Goal: Navigation & Orientation: Find specific page/section

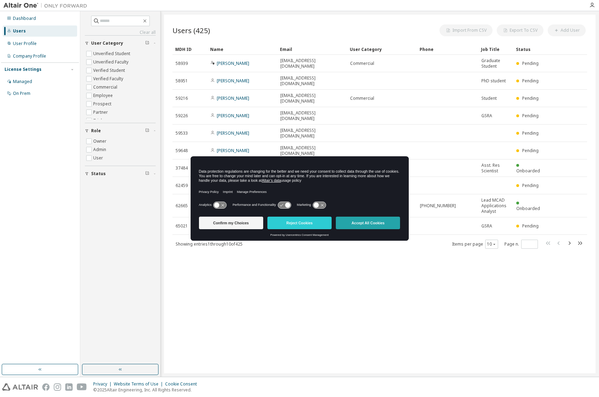
click at [378, 225] on button "Accept All Cookies" at bounding box center [368, 223] width 64 height 13
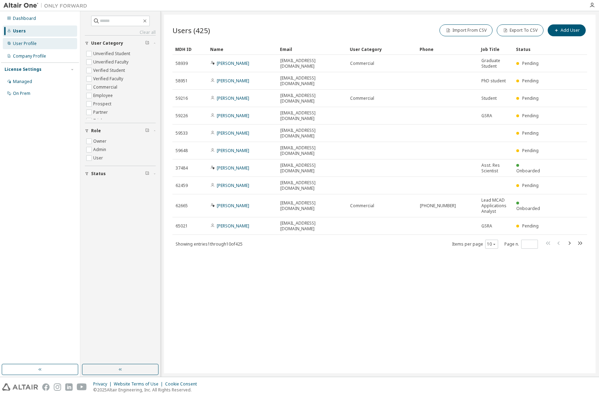
click at [30, 45] on div "User Profile" at bounding box center [25, 44] width 24 height 6
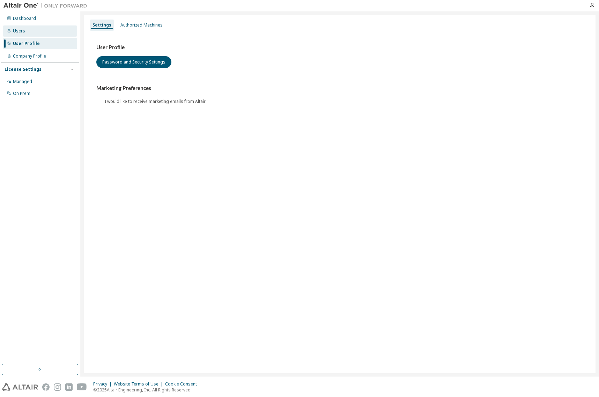
click at [32, 32] on div "Users" at bounding box center [40, 30] width 74 height 11
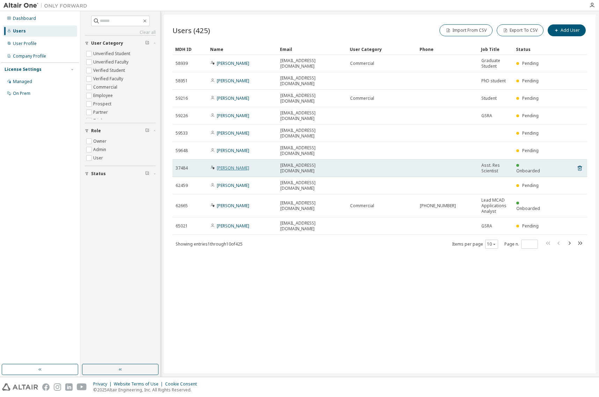
click at [230, 165] on link "Jingwen Hu" at bounding box center [233, 168] width 32 height 6
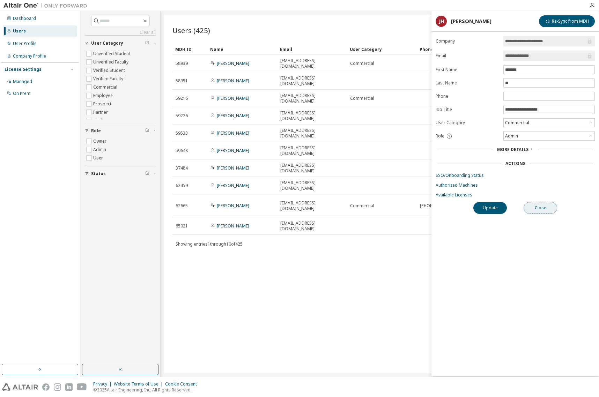
click at [534, 212] on button "Close" at bounding box center [539, 208] width 33 height 12
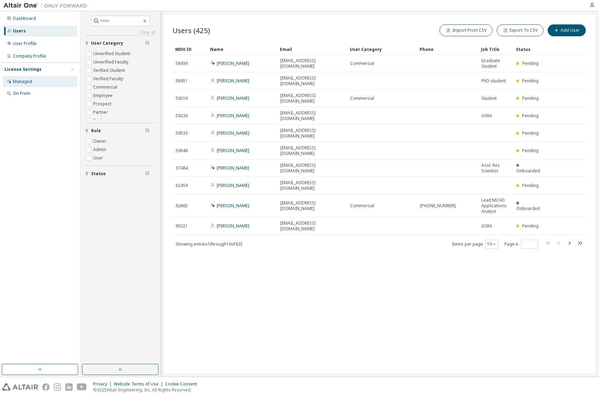
click at [31, 83] on div "Managed" at bounding box center [22, 82] width 19 height 6
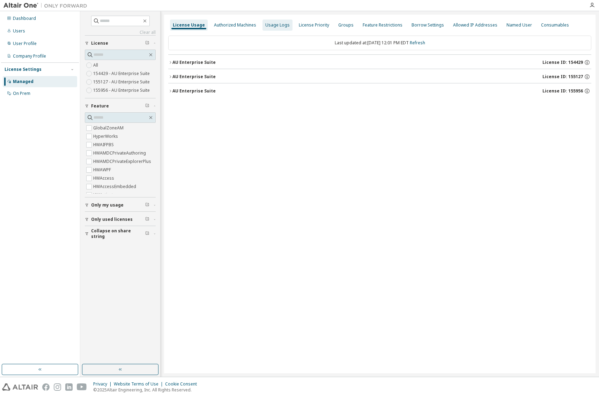
click at [276, 27] on div "Usage Logs" at bounding box center [277, 25] width 24 height 6
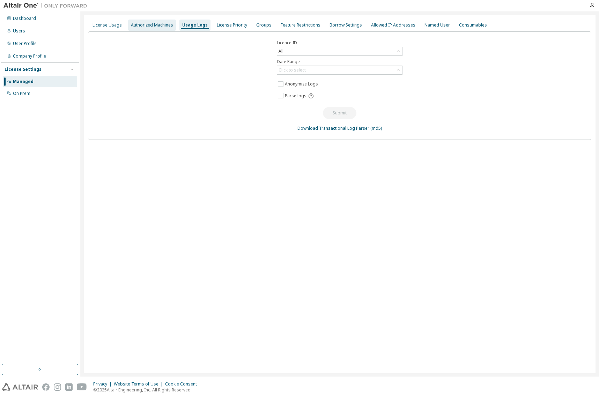
click at [158, 27] on div "Authorized Machines" at bounding box center [152, 25] width 42 height 6
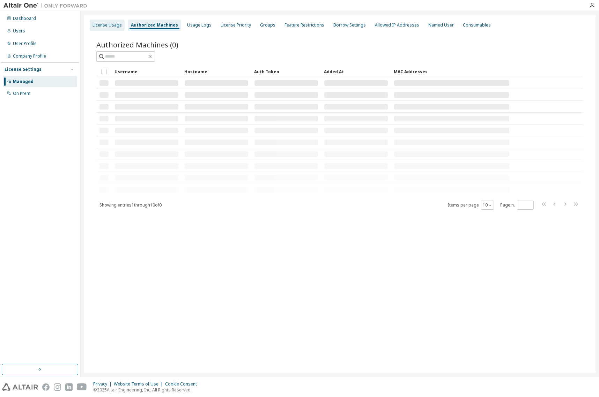
click at [108, 27] on div "License Usage" at bounding box center [106, 25] width 29 height 6
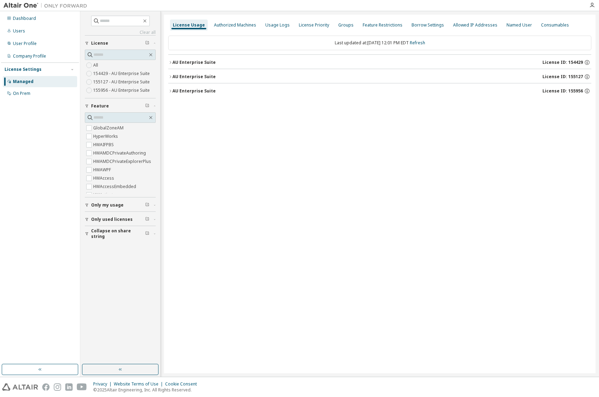
click at [171, 64] on icon "button" at bounding box center [170, 62] width 4 height 4
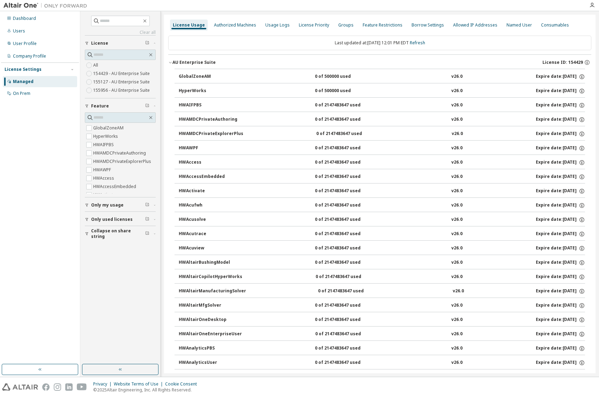
click at [171, 64] on icon "button" at bounding box center [170, 62] width 4 height 4
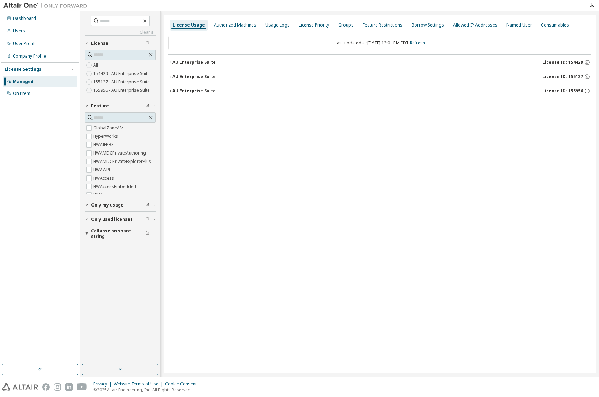
click at [170, 76] on icon "button" at bounding box center [170, 77] width 4 height 4
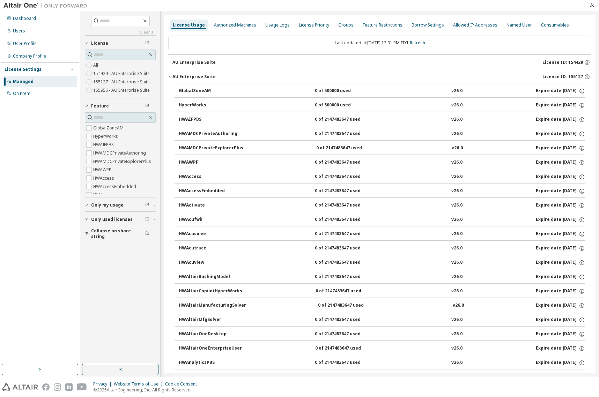
click at [170, 76] on icon "button" at bounding box center [170, 77] width 4 height 4
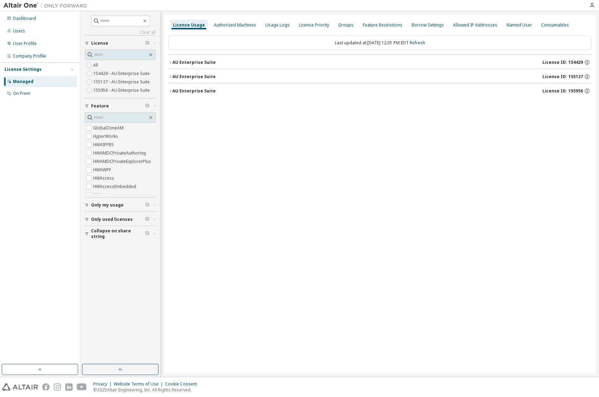
click at [171, 90] on icon "button" at bounding box center [170, 91] width 4 height 4
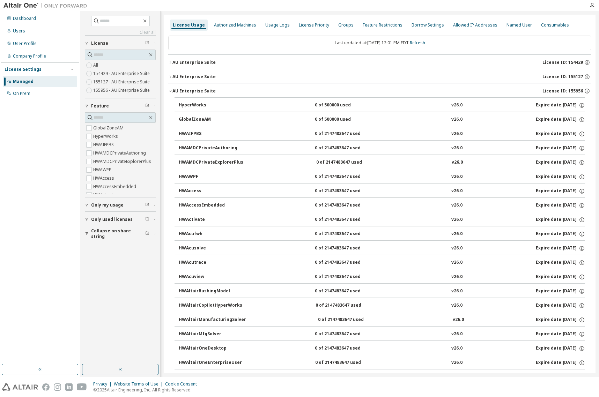
click at [171, 90] on icon "button" at bounding box center [170, 91] width 4 height 4
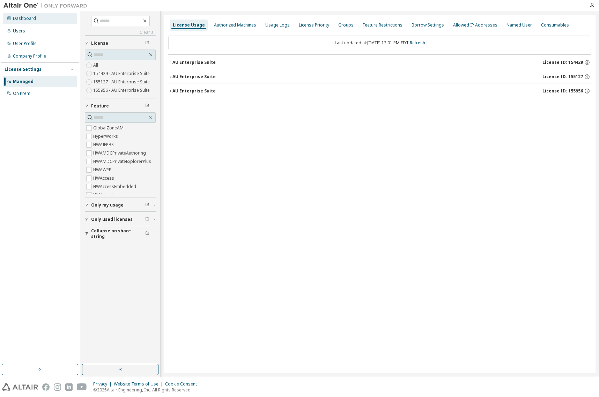
click at [24, 17] on div "Dashboard" at bounding box center [24, 19] width 23 height 6
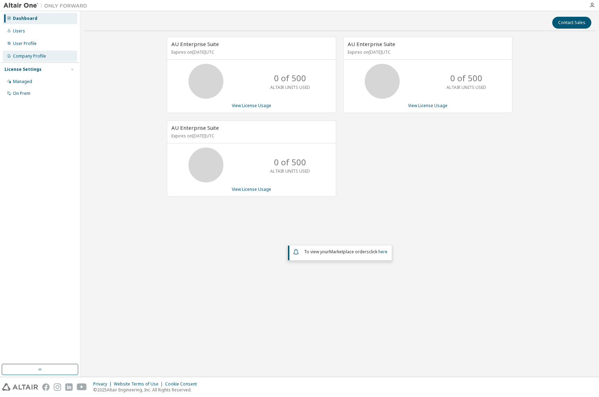
click at [35, 59] on div "Company Profile" at bounding box center [40, 56] width 74 height 11
